Goal: Information Seeking & Learning: Learn about a topic

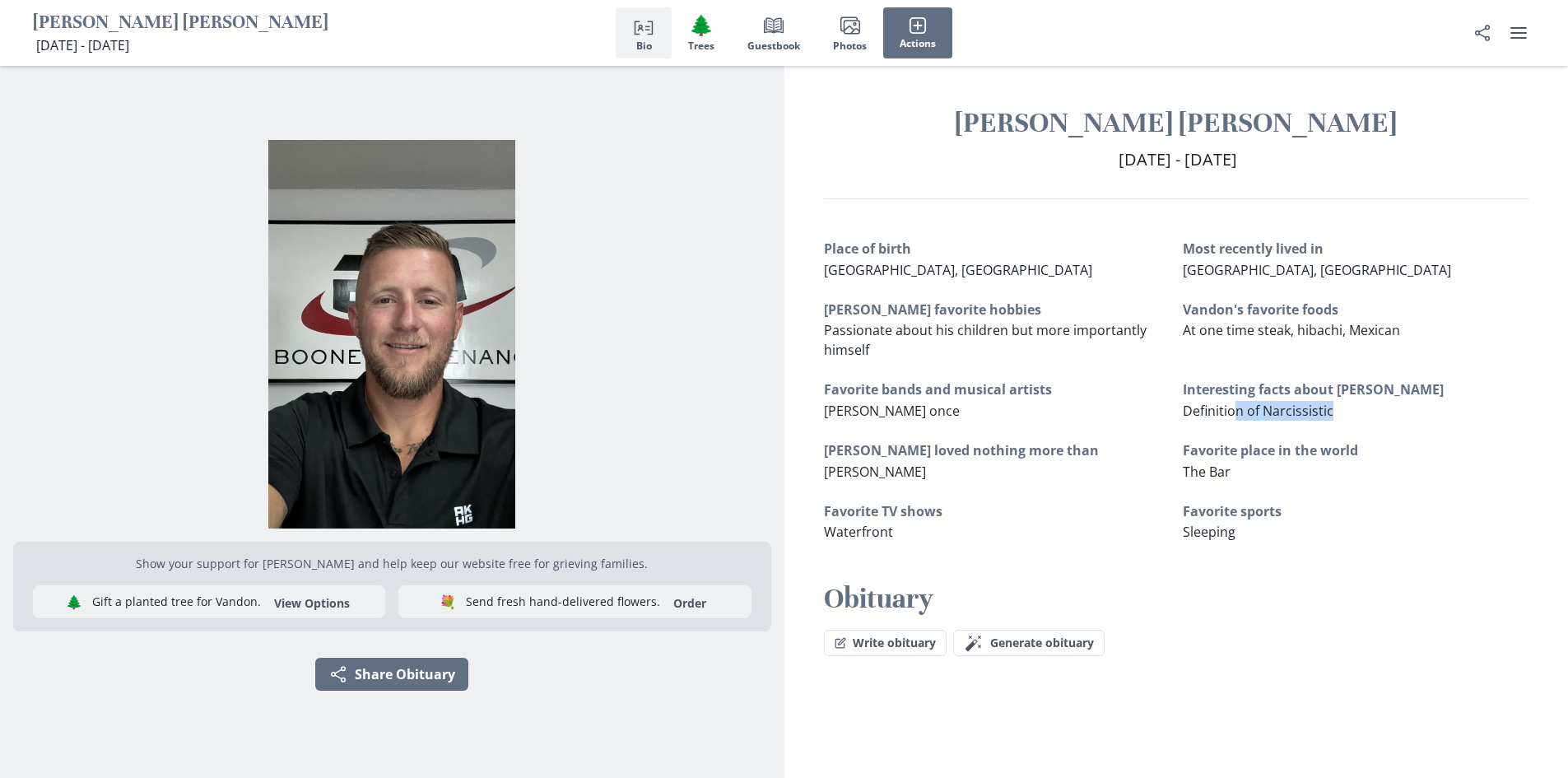
drag, startPoint x: 1232, startPoint y: 413, endPoint x: 1337, endPoint y: 417, distance: 105.1
click at [1337, 417] on p "Definition of Narcissistic" at bounding box center [1355, 410] width 346 height 19
click at [1460, 424] on div "Place of birth [GEOGRAPHIC_DATA], [GEOGRAPHIC_DATA] Most recently lived in [GEO…" at bounding box center [1177, 390] width 705 height 303
click at [1481, 507] on h3 "Favorite sports" at bounding box center [1355, 511] width 346 height 19
click at [858, 44] on span "Photos" at bounding box center [850, 47] width 34 height 12
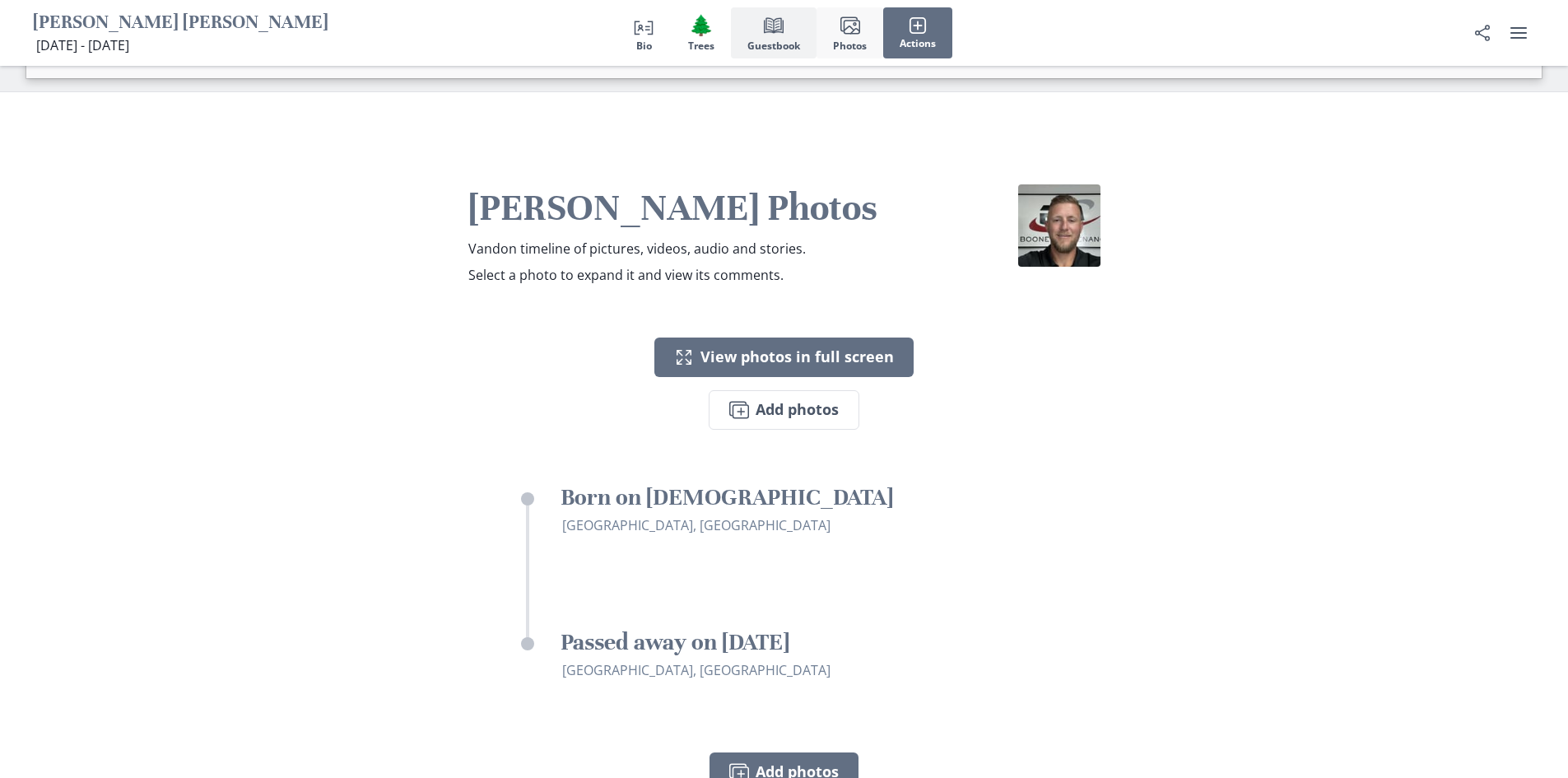
scroll to position [2035, 0]
click at [770, 35] on icon "Book" at bounding box center [773, 25] width 19 height 19
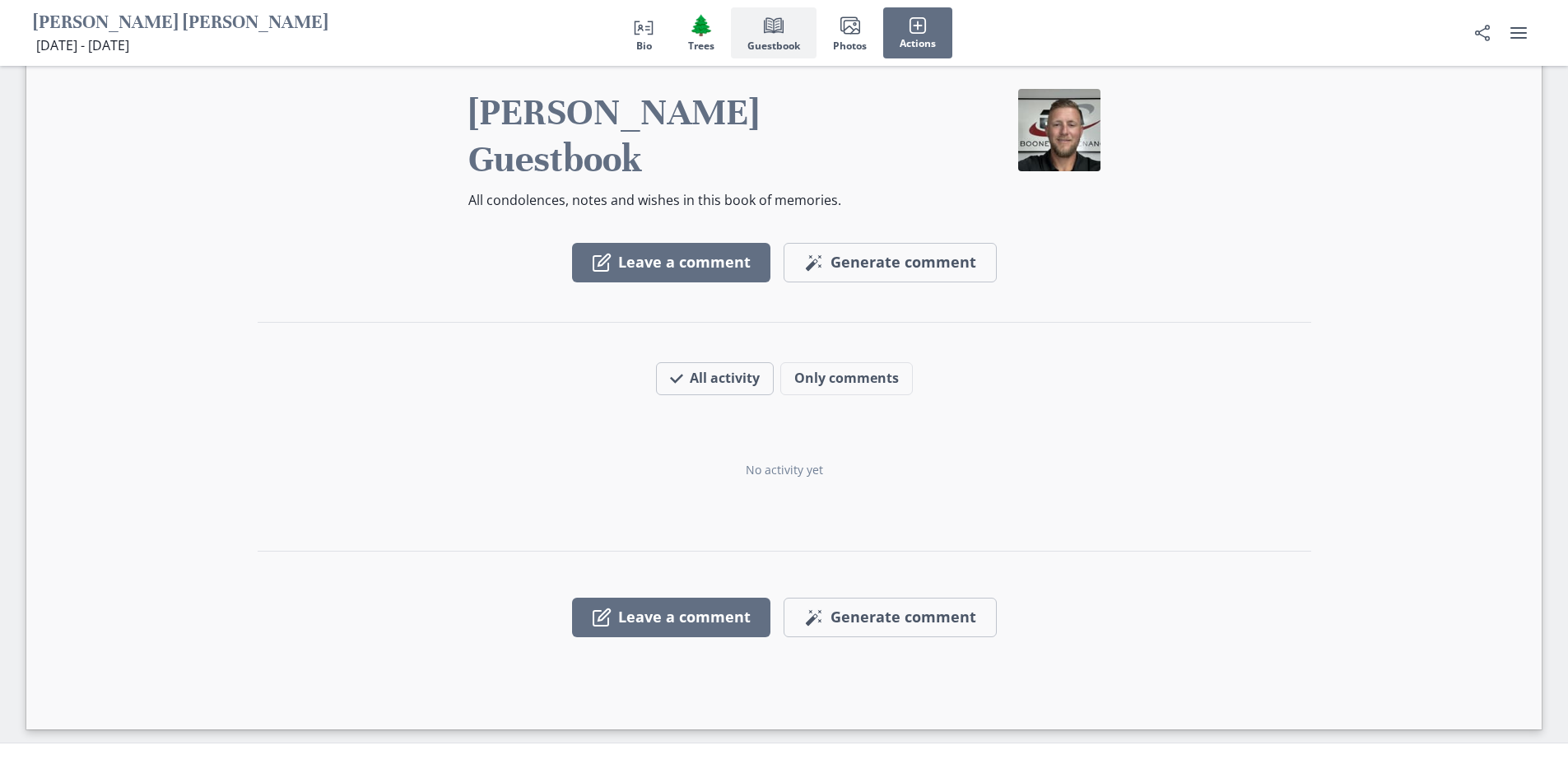
scroll to position [1313, 0]
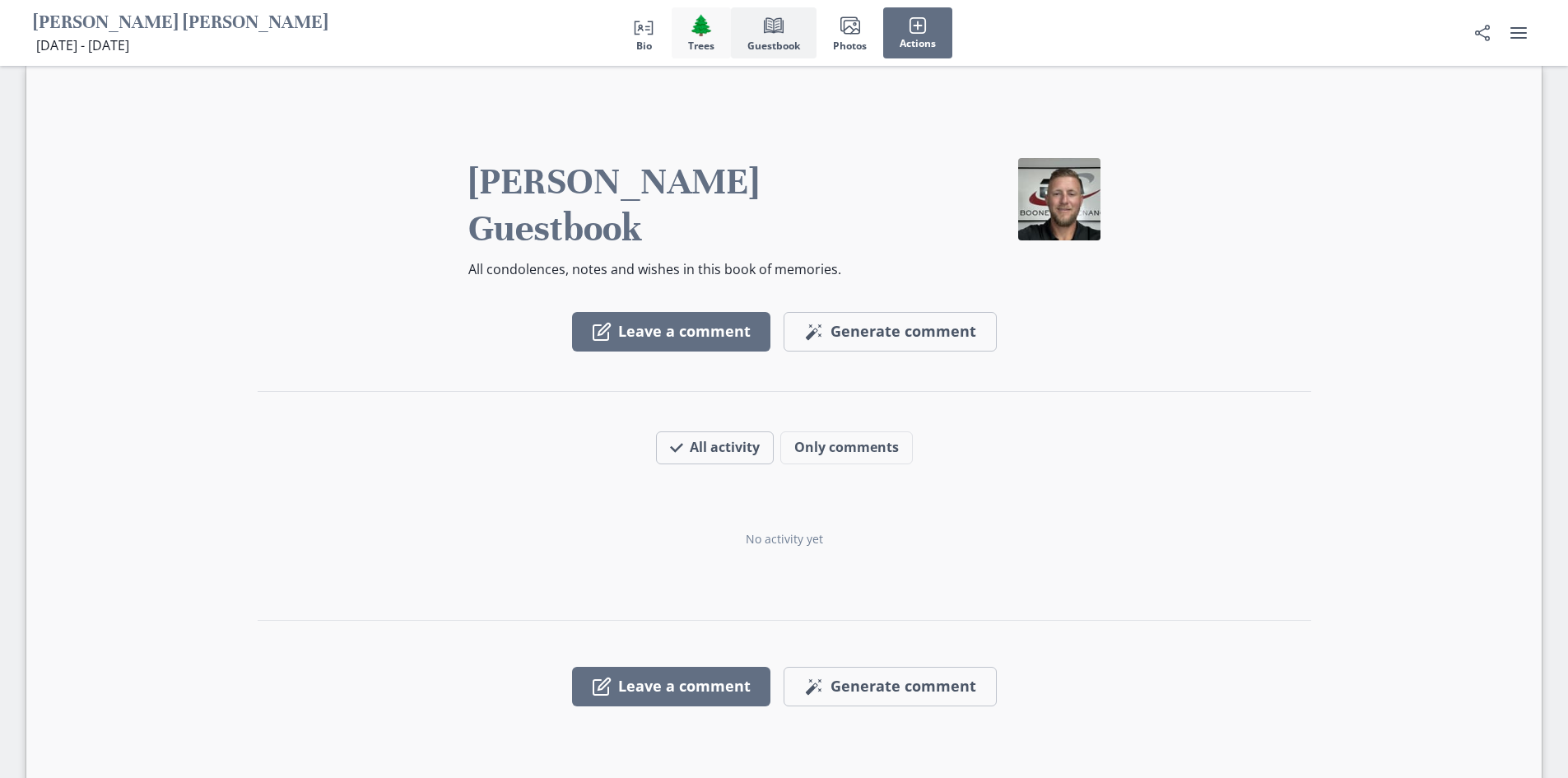
click at [702, 32] on span "🌲" at bounding box center [701, 25] width 25 height 24
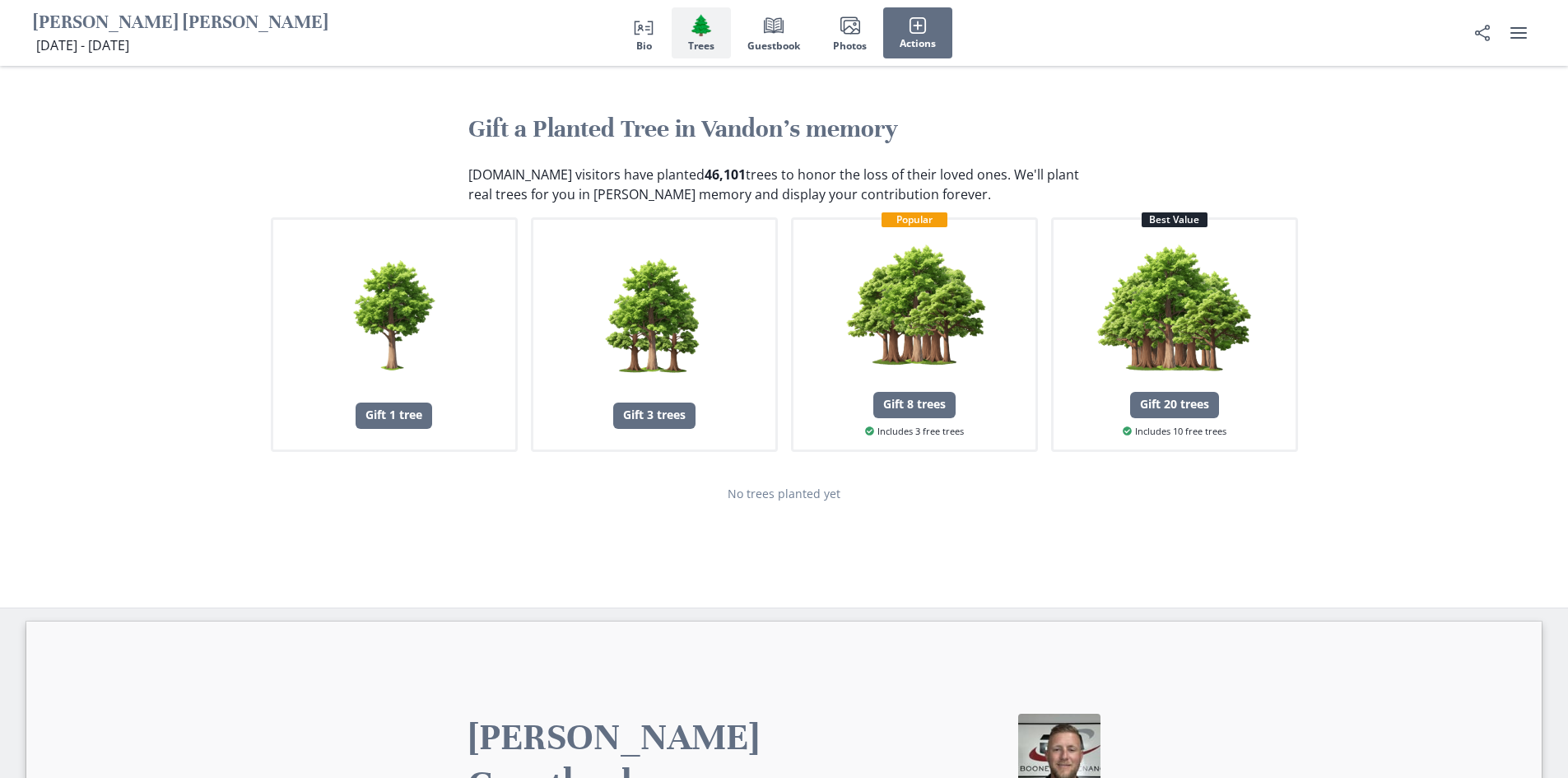
scroll to position [726, 0]
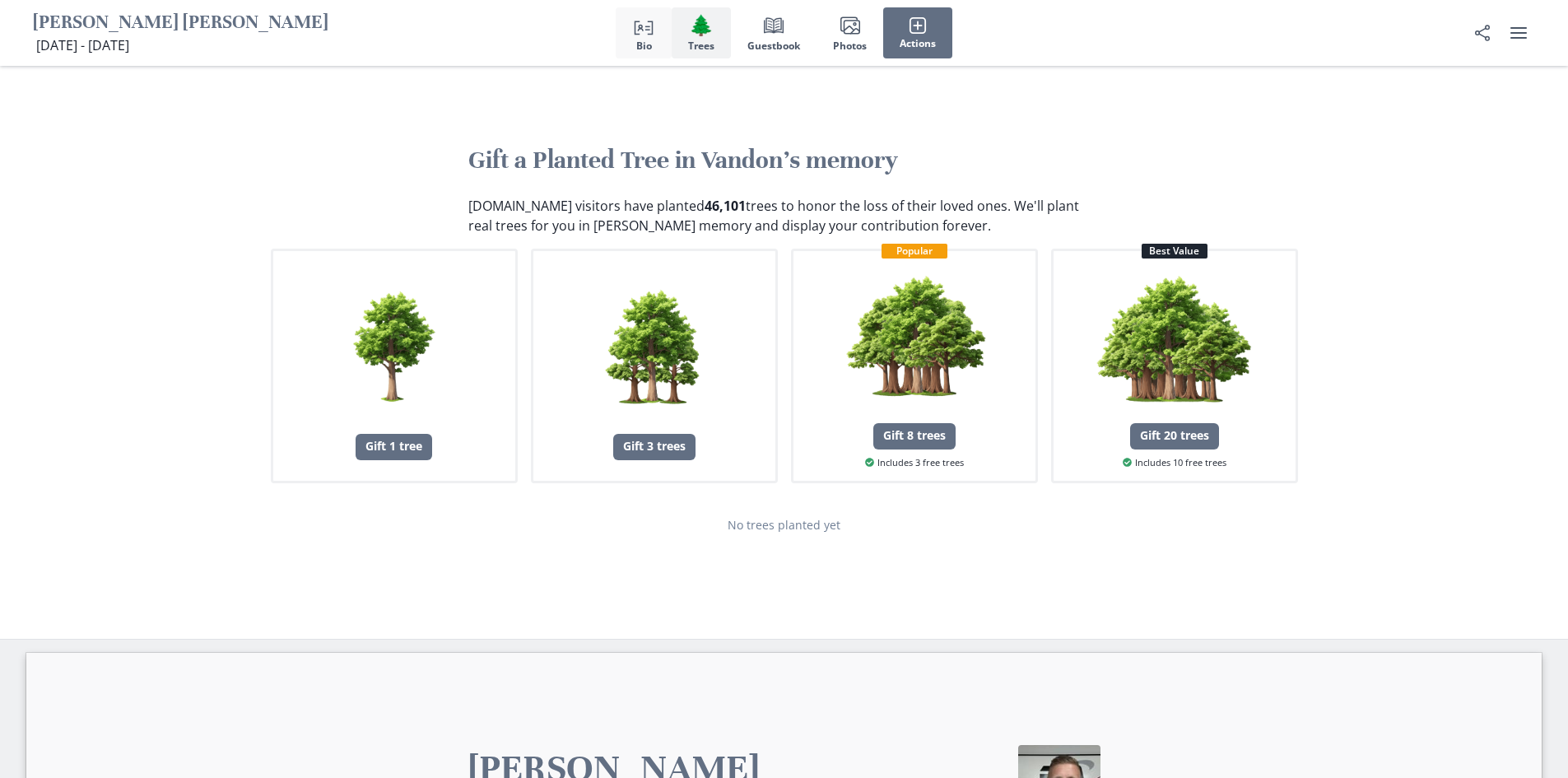
click at [660, 35] on button "Person profile Bio" at bounding box center [643, 33] width 56 height 51
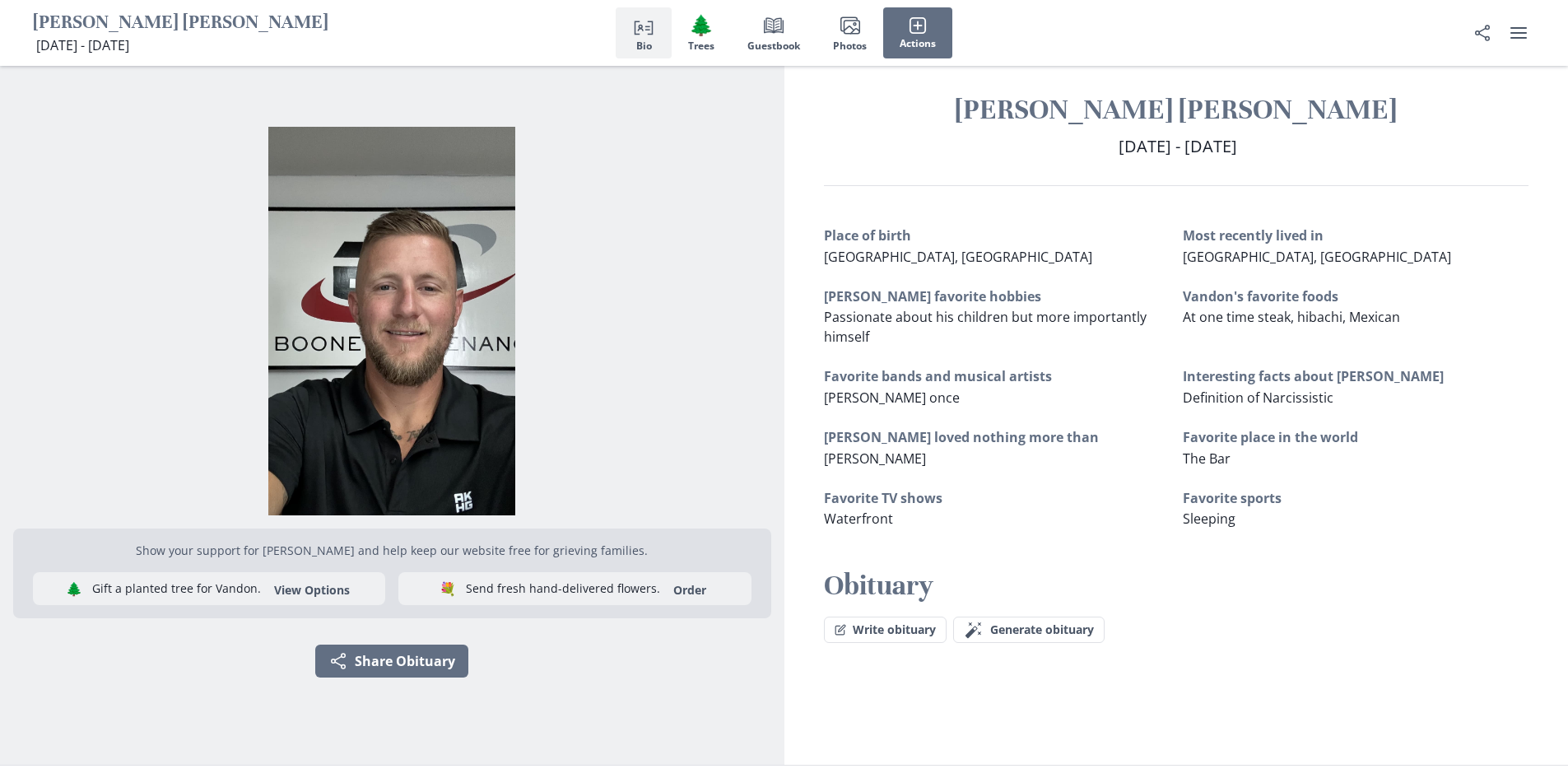
click at [132, 29] on h1 "[PERSON_NAME] [PERSON_NAME]" at bounding box center [181, 24] width 296 height 25
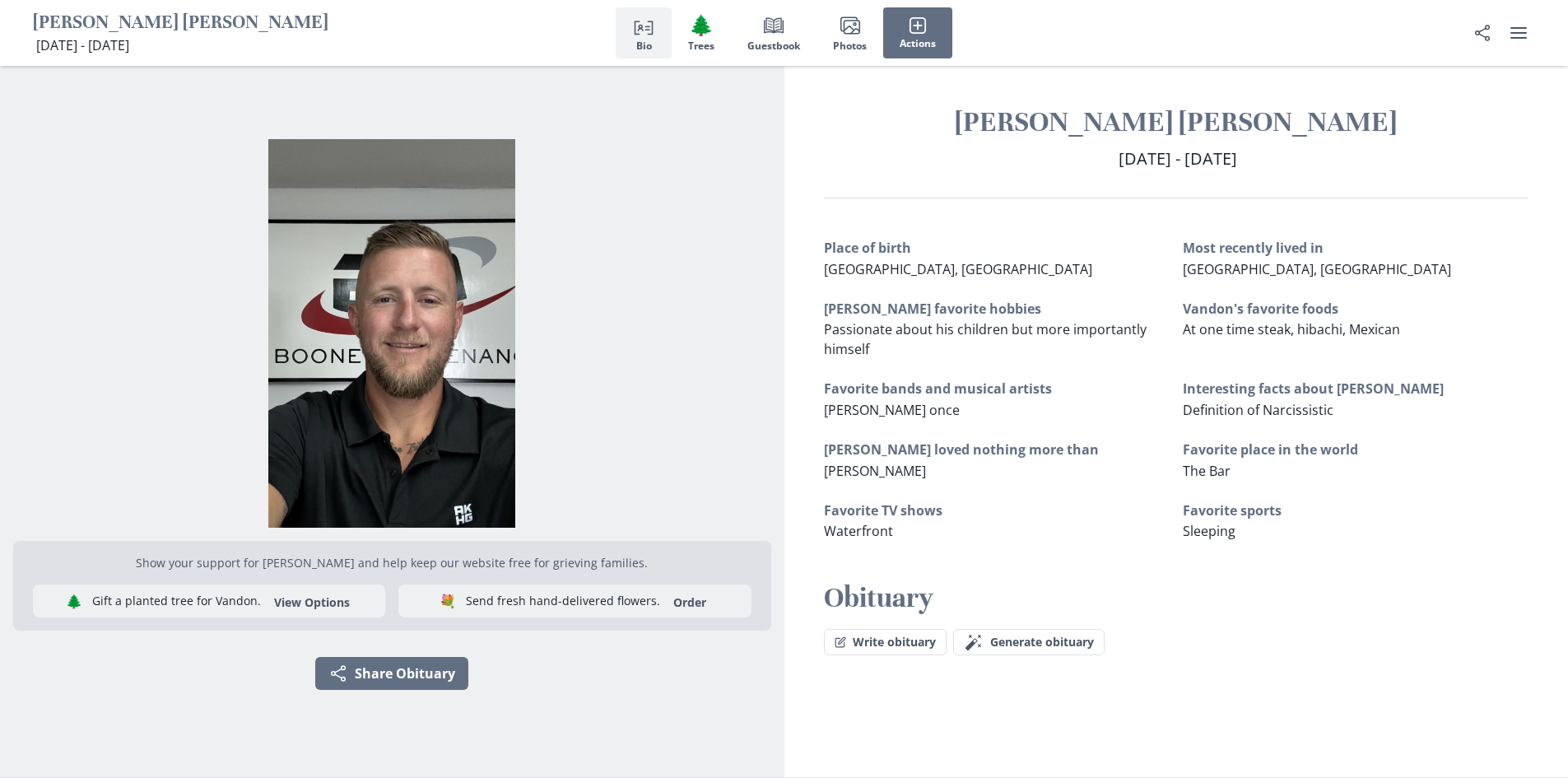
scroll to position [0, 0]
